Goal: Browse casually

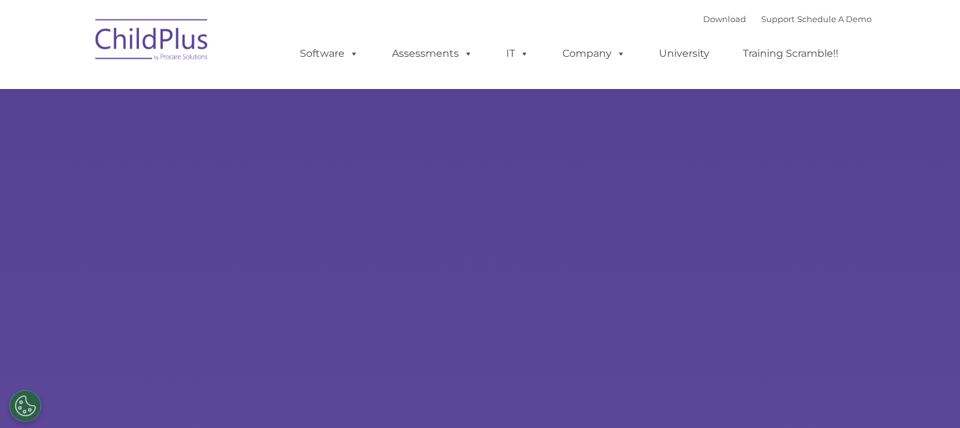
type input ""
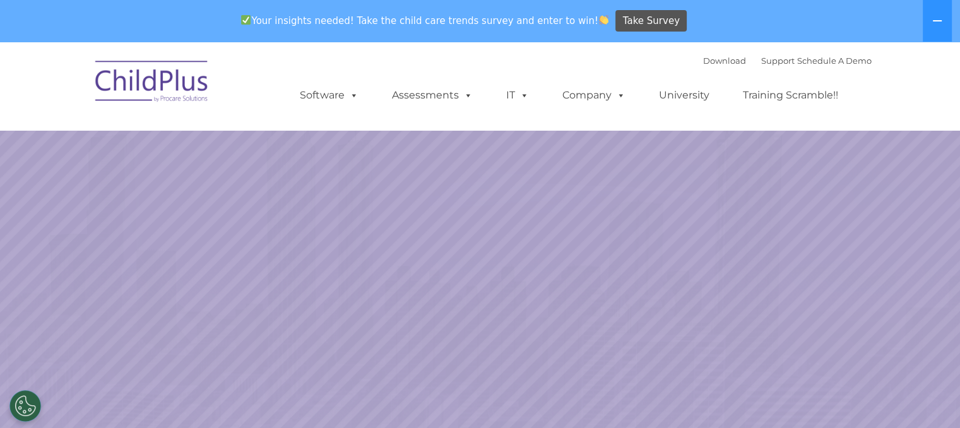
select select "MEDIUM"
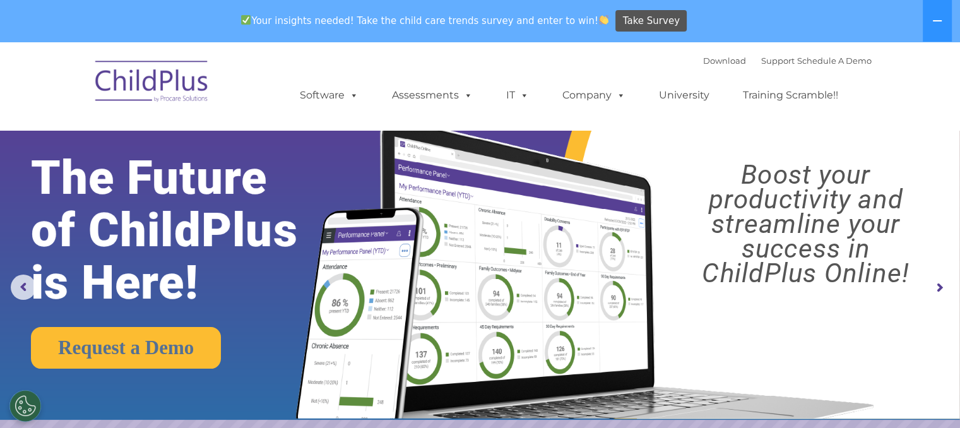
click at [179, 88] on img at bounding box center [152, 83] width 126 height 63
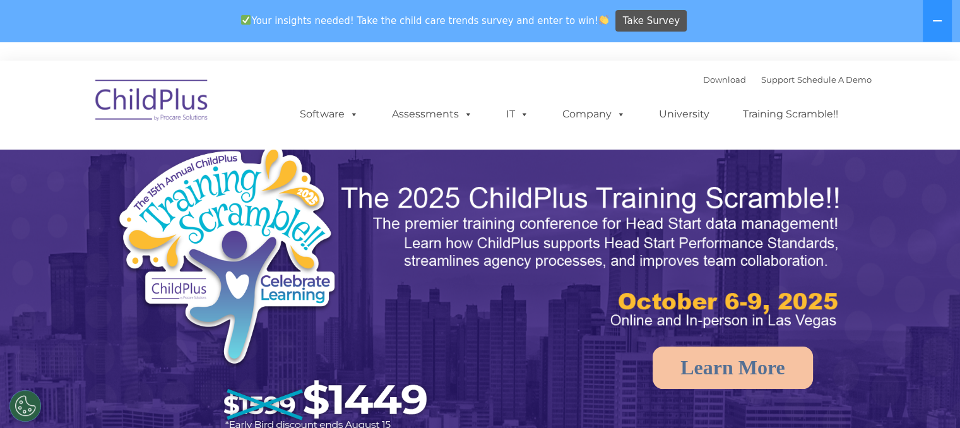
select select "MEDIUM"
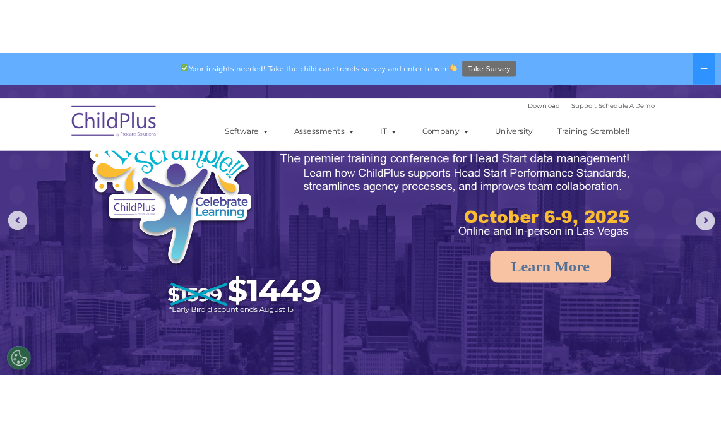
scroll to position [108, 0]
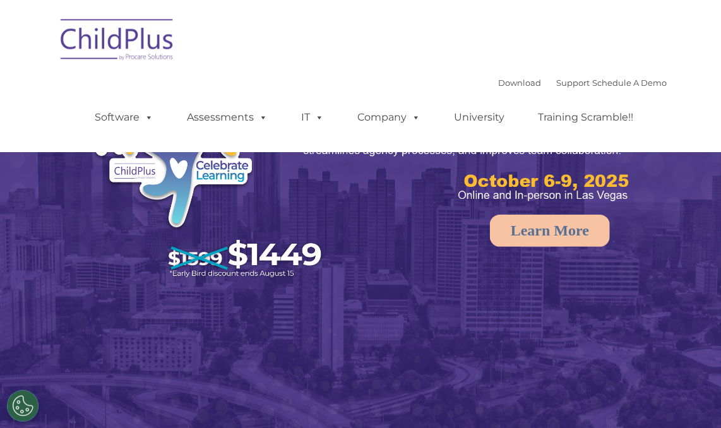
select select "MEDIUM"
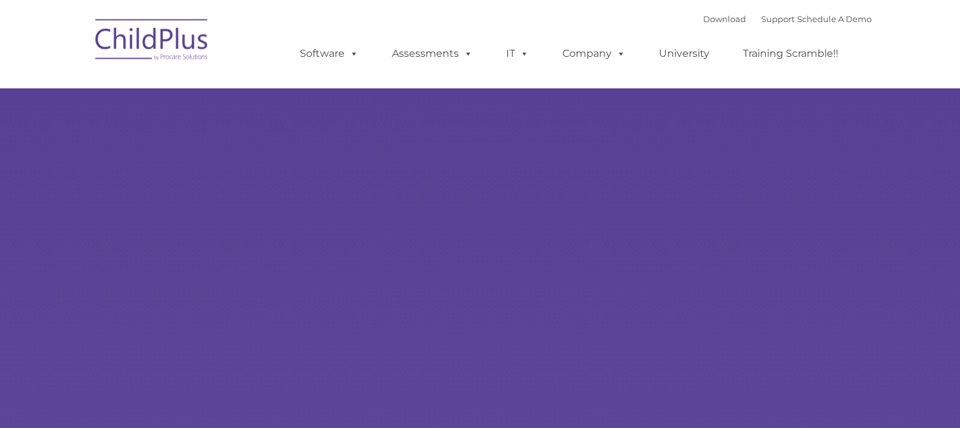
type input ""
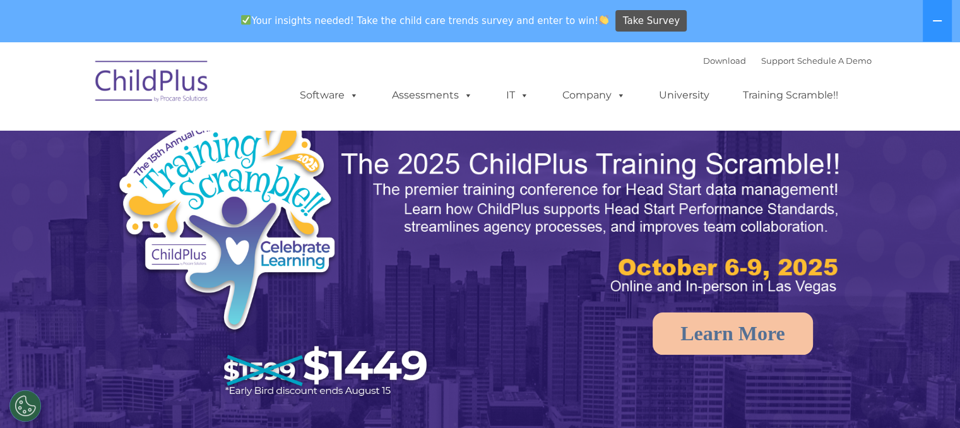
select select "MEDIUM"
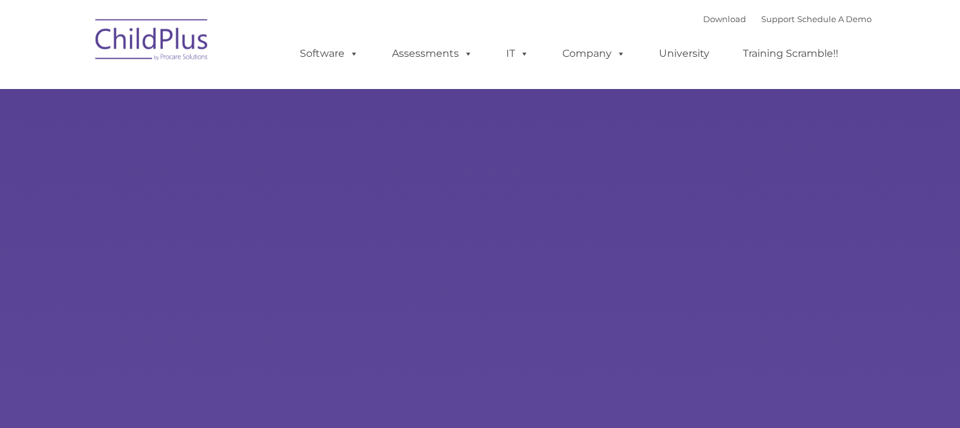
type input ""
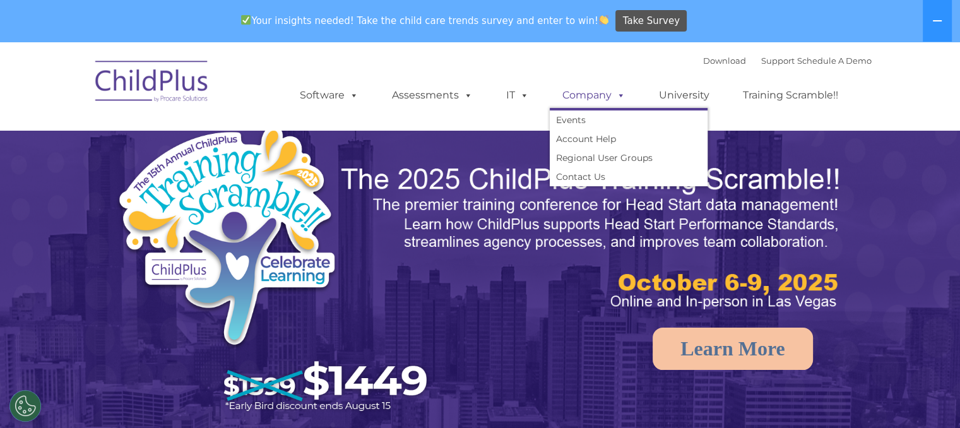
select select "MEDIUM"
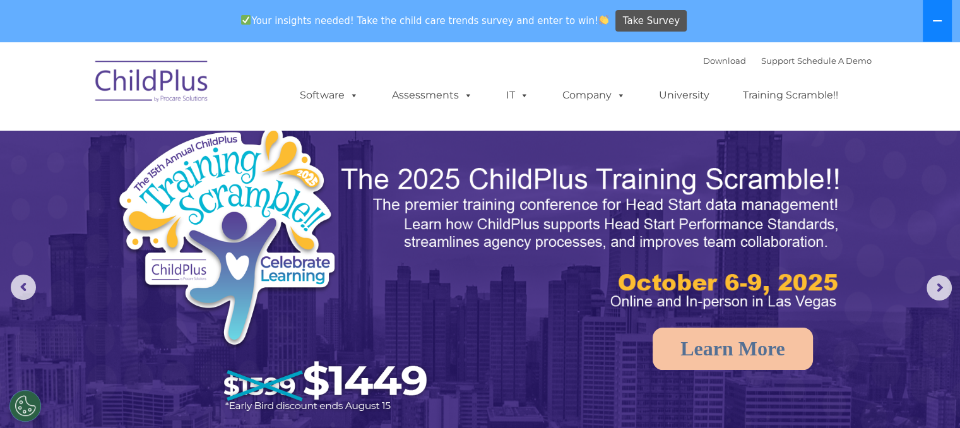
click at [931, 30] on button at bounding box center [937, 21] width 29 height 42
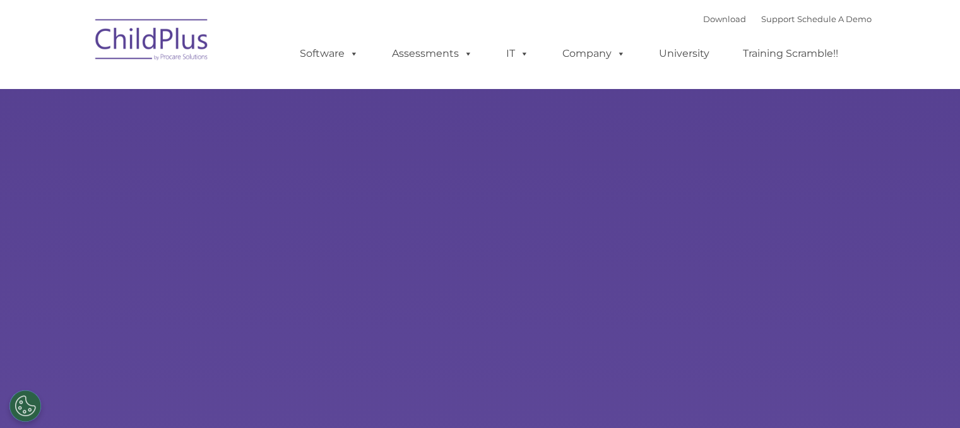
type input ""
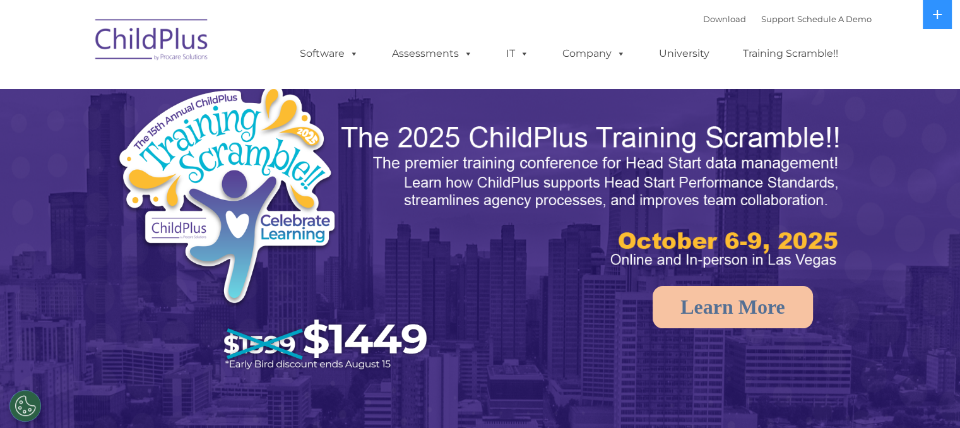
select select "MEDIUM"
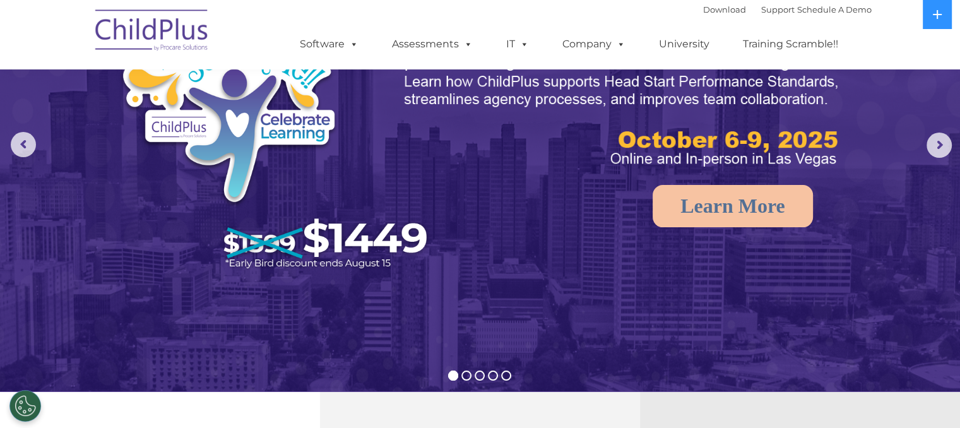
scroll to position [56, 0]
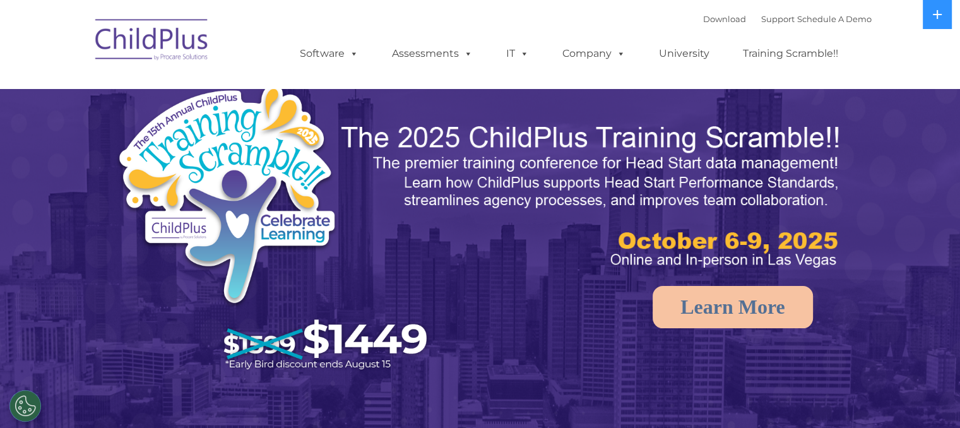
select select "MEDIUM"
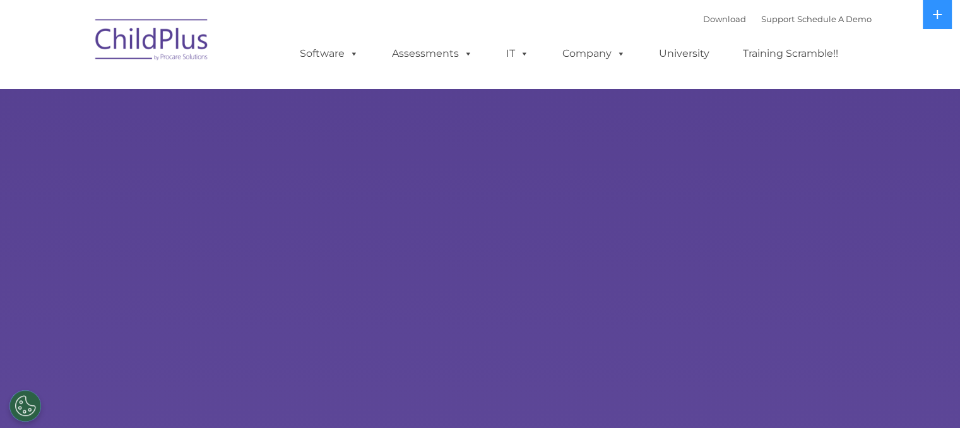
select select "MEDIUM"
